Goal: Find specific page/section: Find specific page/section

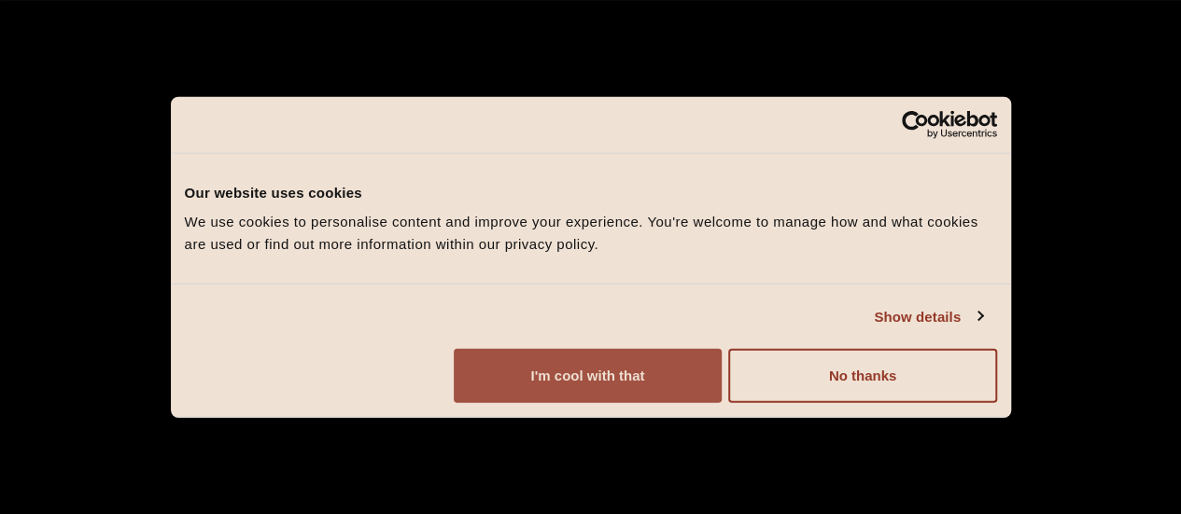
click at [721, 372] on button "I'm cool with that" at bounding box center [588, 376] width 268 height 54
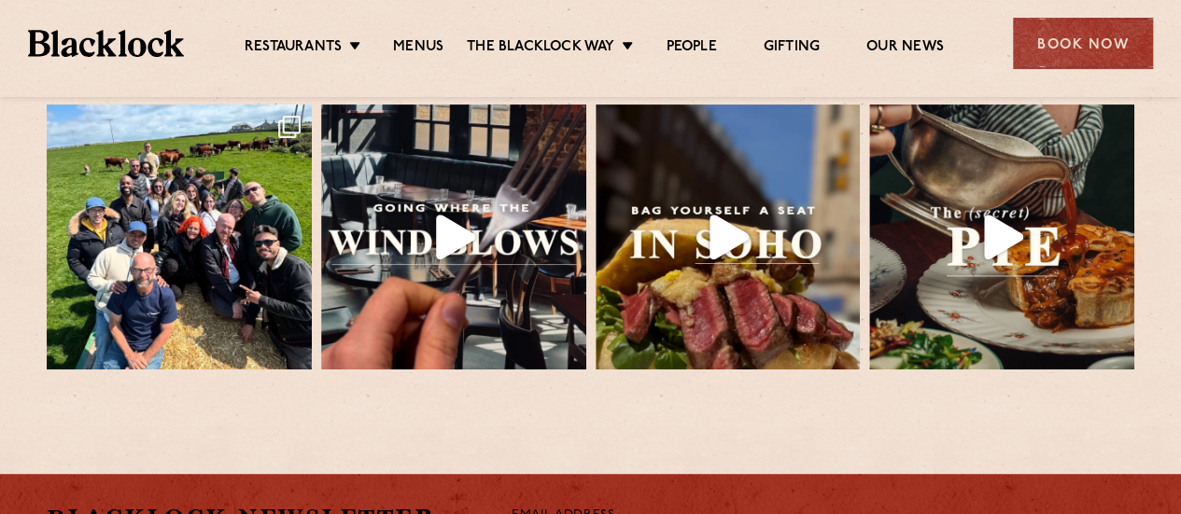
scroll to position [4160, 0]
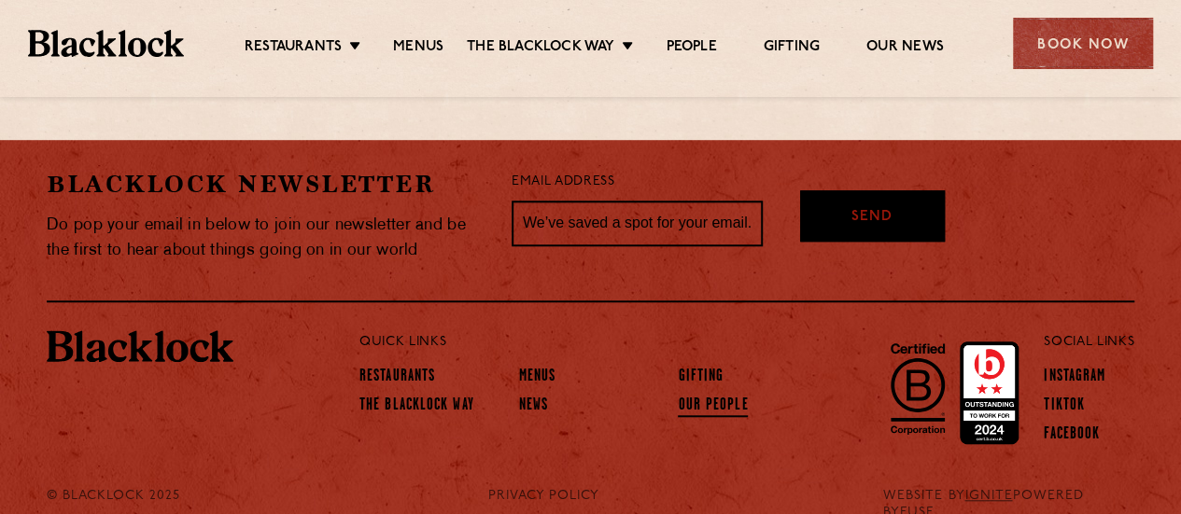
click at [719, 397] on link "Our People" at bounding box center [713, 407] width 70 height 21
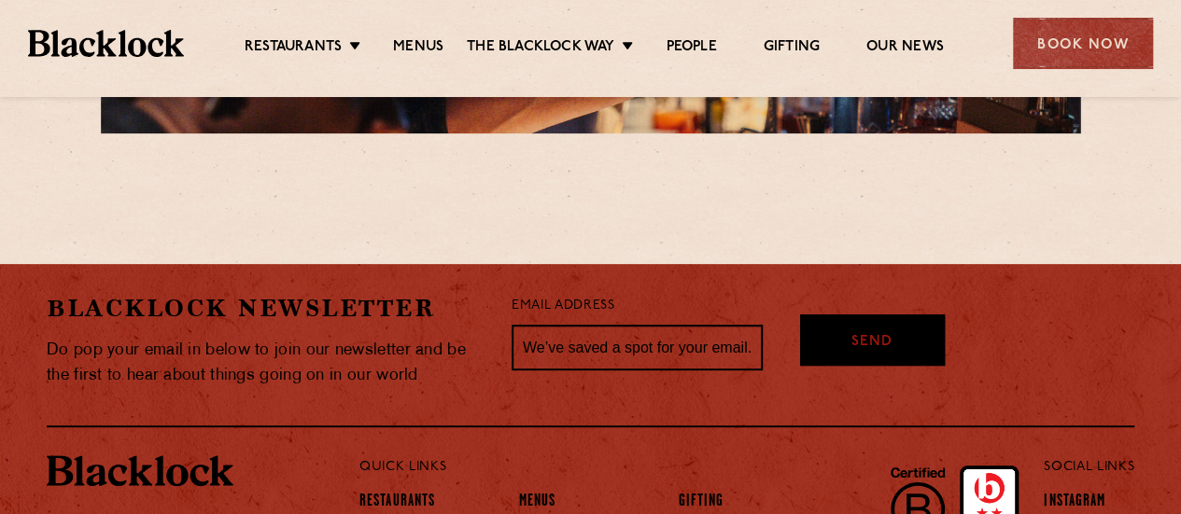
scroll to position [3790, 0]
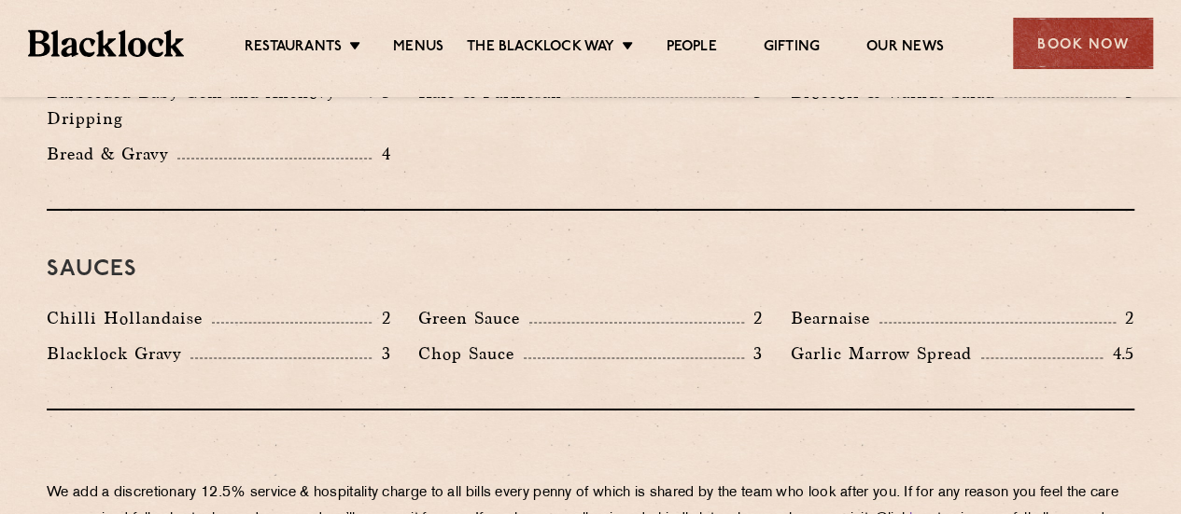
scroll to position [3080, 0]
